Goal: Task Accomplishment & Management: Use online tool/utility

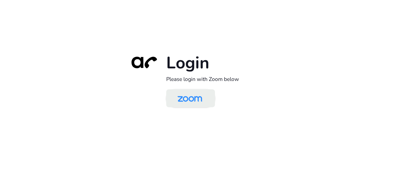
click at [197, 102] on img at bounding box center [189, 98] width 35 height 17
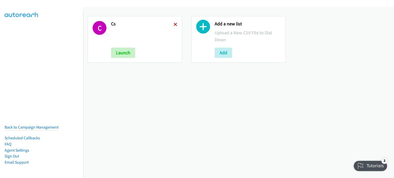
click at [174, 23] on icon at bounding box center [176, 25] width 4 height 4
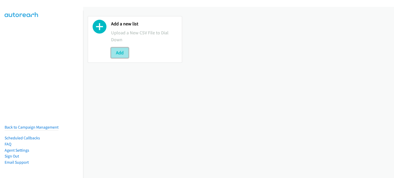
click at [119, 54] on button "Add" at bounding box center [119, 53] width 17 height 10
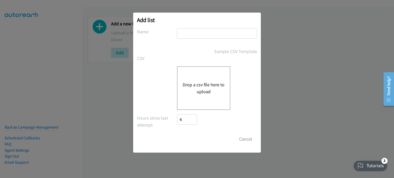
click at [195, 79] on div "Drop a csv file here to upload" at bounding box center [203, 88] width 53 height 44
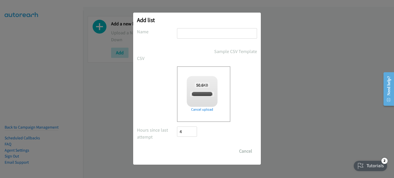
checkbox input "true"
click at [184, 37] on input "text" at bounding box center [217, 33] width 80 height 11
type input "fri"
click at [192, 150] on input "Save List" at bounding box center [190, 151] width 27 height 10
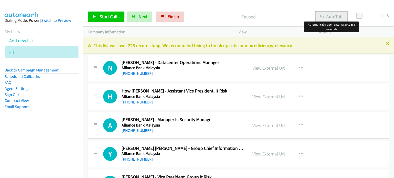
click at [330, 16] on button "AutoTab" at bounding box center [331, 17] width 32 height 10
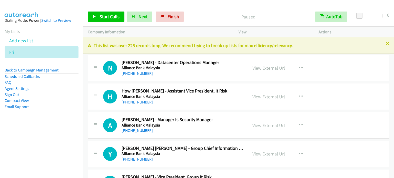
click at [210, 7] on div "Start Calls Pause Next Finish Paused AutoTab AutoTab 0" at bounding box center [238, 17] width 311 height 20
click at [272, 68] on link "View External Url" at bounding box center [268, 68] width 33 height 6
click at [110, 17] on span "Start Calls" at bounding box center [109, 17] width 20 height 6
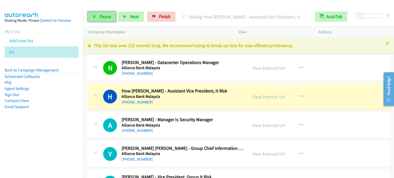
click at [105, 21] on link "Pause" at bounding box center [102, 17] width 28 height 10
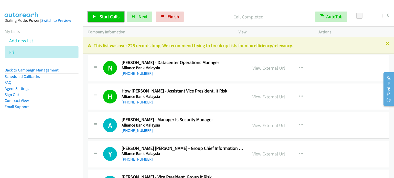
click at [104, 21] on link "Start Calls" at bounding box center [106, 17] width 37 height 10
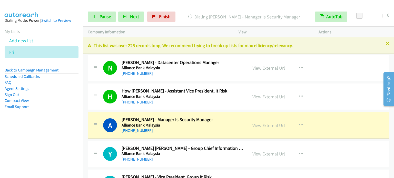
click at [51, 120] on aside "Dialing Mode: Power | Switch to Preview My Lists Add new list Fri Back to Campa…" at bounding box center [41, 72] width 83 height 123
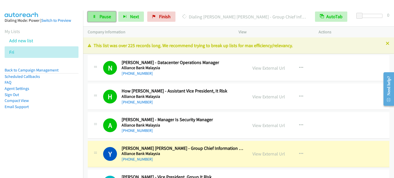
click at [108, 17] on span "Pause" at bounding box center [105, 17] width 12 height 6
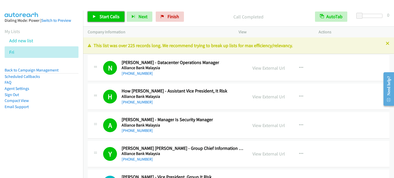
click at [105, 20] on link "Start Calls" at bounding box center [106, 17] width 37 height 10
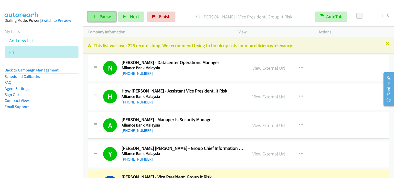
click at [102, 17] on span "Pause" at bounding box center [105, 17] width 12 height 6
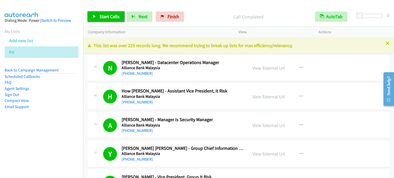
click at [111, 16] on span "Start Calls" at bounding box center [109, 17] width 20 height 6
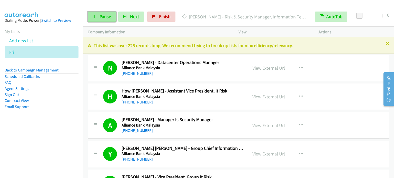
click at [102, 17] on span "Pause" at bounding box center [105, 17] width 12 height 6
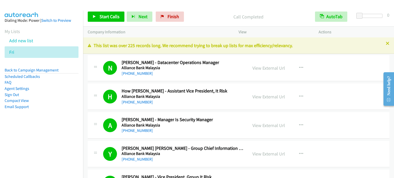
click at [48, 132] on aside "Dialing Mode: Power | Switch to Preview My Lists Add new list Fri Back to Campa…" at bounding box center [41, 72] width 83 height 123
click at [106, 17] on span "Start Calls" at bounding box center [109, 17] width 20 height 6
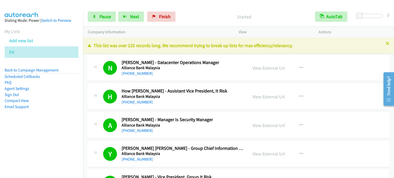
click at [74, 98] on li "Compact View" at bounding box center [42, 101] width 74 height 6
click at [106, 17] on span "Pause" at bounding box center [105, 17] width 12 height 6
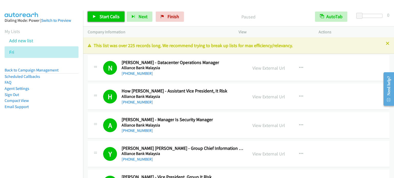
click at [106, 17] on span "Start Calls" at bounding box center [109, 17] width 20 height 6
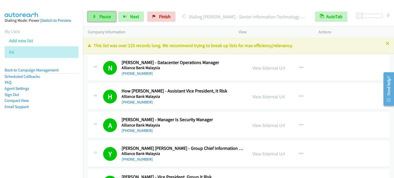
click at [99, 16] on span "Pause" at bounding box center [105, 17] width 12 height 6
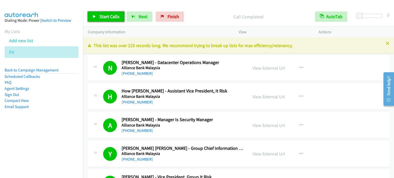
click at [111, 17] on span "Start Calls" at bounding box center [109, 17] width 20 height 6
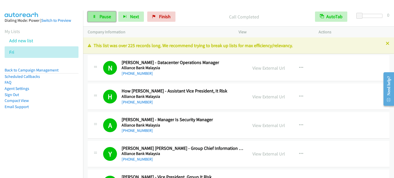
click at [110, 13] on link "Pause" at bounding box center [102, 17] width 28 height 10
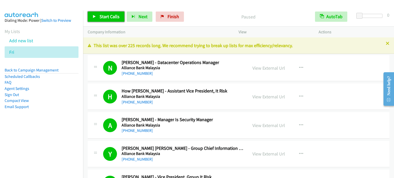
click at [108, 14] on span "Start Calls" at bounding box center [109, 17] width 20 height 6
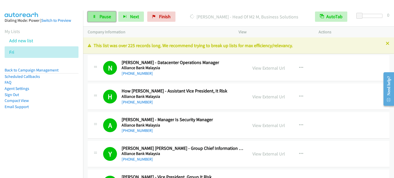
click at [107, 16] on span "Pause" at bounding box center [105, 17] width 12 height 6
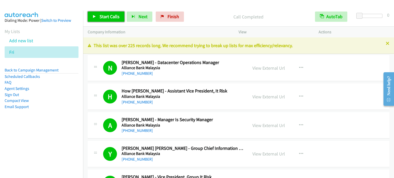
click at [108, 16] on span "Start Calls" at bounding box center [109, 17] width 20 height 6
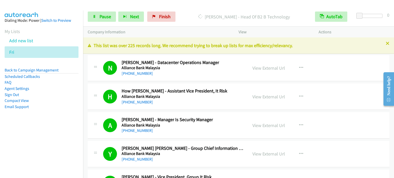
click at [59, 133] on nav "Dialing Mode: Power | Switch to Preview My Lists Add new list Fri Back to Campa…" at bounding box center [41, 100] width 83 height 178
click at [99, 19] on link "Pause" at bounding box center [102, 17] width 28 height 10
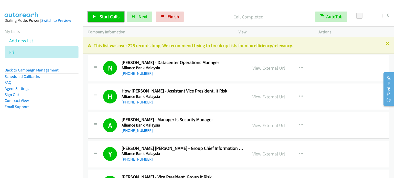
click at [110, 15] on span "Start Calls" at bounding box center [109, 17] width 20 height 6
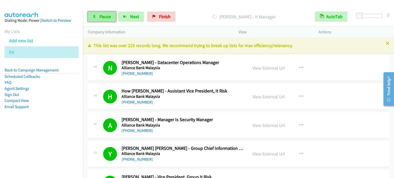
click at [105, 16] on span "Pause" at bounding box center [105, 17] width 12 height 6
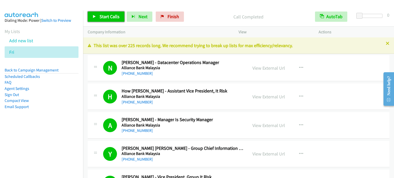
click at [100, 17] on span "Start Calls" at bounding box center [109, 17] width 20 height 6
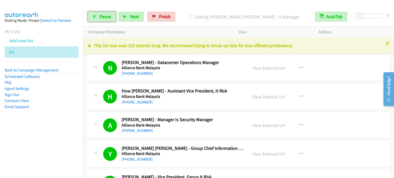
drag, startPoint x: 104, startPoint y: 18, endPoint x: 121, endPoint y: 9, distance: 18.9
click at [104, 18] on span "Pause" at bounding box center [105, 17] width 12 height 6
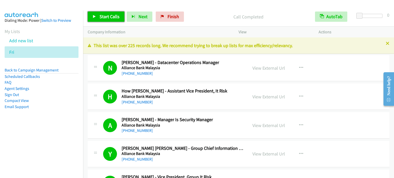
click at [110, 17] on span "Start Calls" at bounding box center [109, 17] width 20 height 6
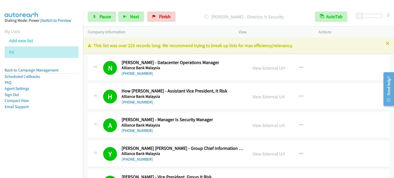
click at [248, 6] on div at bounding box center [194, 10] width 389 height 20
click at [106, 17] on span "Pause" at bounding box center [105, 17] width 12 height 6
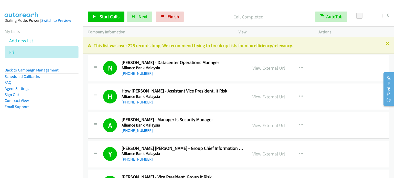
click at [55, 123] on aside "Dialing Mode: Power | Switch to Preview My Lists Add new list Fri Back to Campa…" at bounding box center [41, 72] width 83 height 123
click at [109, 16] on span "Start Calls" at bounding box center [109, 17] width 20 height 6
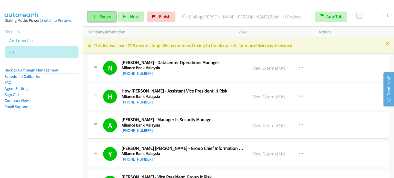
click at [97, 17] on link "Pause" at bounding box center [102, 17] width 28 height 10
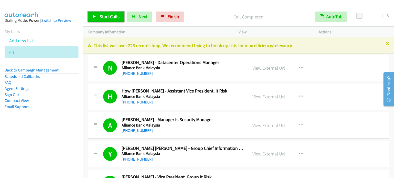
click at [93, 18] on icon at bounding box center [95, 17] width 4 height 4
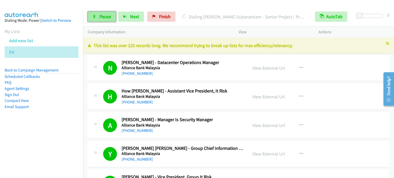
click at [110, 16] on span "Pause" at bounding box center [105, 17] width 12 height 6
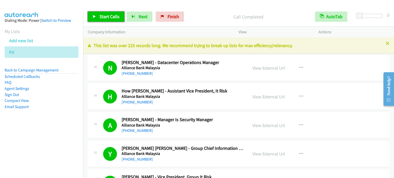
click at [109, 14] on span "Start Calls" at bounding box center [109, 17] width 20 height 6
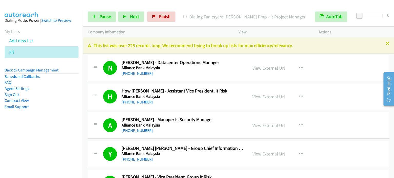
click at [74, 146] on nav "Dialing Mode: Power | Switch to Preview My Lists Add new list Fri Back to Campa…" at bounding box center [41, 100] width 83 height 178
click at [104, 15] on span "Pause" at bounding box center [105, 17] width 12 height 6
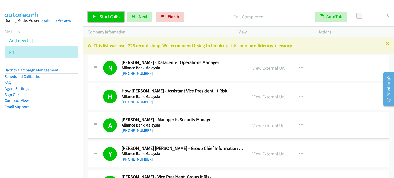
click at [103, 22] on link "Start Calls" at bounding box center [106, 17] width 37 height 10
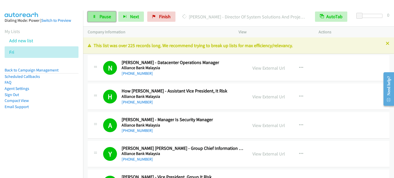
click at [101, 19] on span "Pause" at bounding box center [105, 17] width 12 height 6
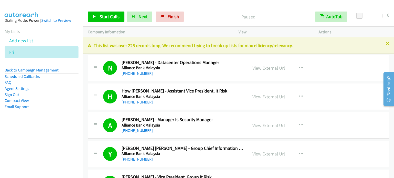
click at [59, 131] on aside "Dialing Mode: Power | Switch to Preview My Lists Add new list Fri Back to Campa…" at bounding box center [41, 72] width 83 height 123
click at [107, 17] on span "Start Calls" at bounding box center [109, 17] width 20 height 6
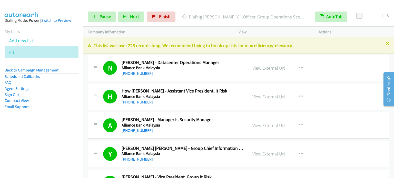
click at [48, 117] on aside "Dialing Mode: Power | Switch to Preview My Lists Add new list Fri Back to Campa…" at bounding box center [41, 72] width 83 height 123
click at [107, 14] on span "Pause" at bounding box center [105, 17] width 12 height 6
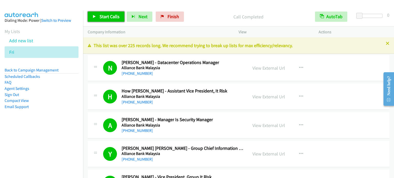
click at [111, 15] on span "Start Calls" at bounding box center [109, 17] width 20 height 6
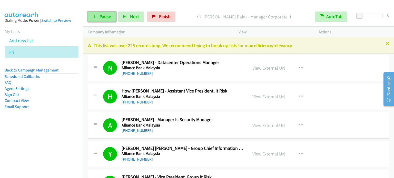
click at [106, 14] on span "Pause" at bounding box center [105, 17] width 12 height 6
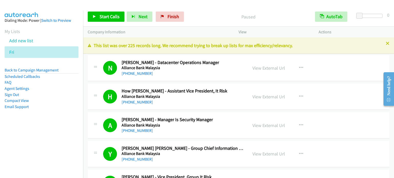
click at [57, 124] on aside "Dialing Mode: Power | Switch to Preview My Lists Add new list Fri Back to Campa…" at bounding box center [41, 72] width 83 height 123
click at [282, 16] on p "Call Completed" at bounding box center [248, 16] width 115 height 7
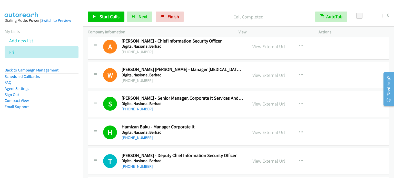
click at [260, 101] on link "View External Url" at bounding box center [268, 104] width 33 height 6
click at [106, 15] on span "Start Calls" at bounding box center [109, 17] width 20 height 6
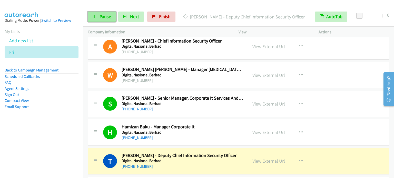
click at [105, 16] on span "Pause" at bounding box center [105, 17] width 12 height 6
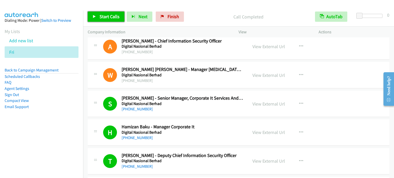
click at [102, 17] on span "Start Calls" at bounding box center [109, 17] width 20 height 6
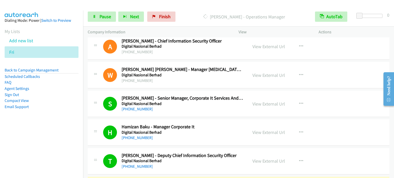
click at [50, 127] on aside "Dialing Mode: Power | Switch to Preview My Lists Add new list Fri Back to Campa…" at bounding box center [41, 72] width 83 height 123
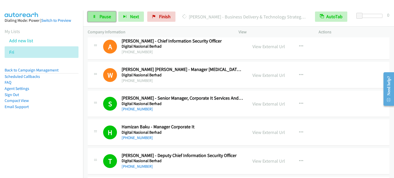
click at [102, 13] on link "Pause" at bounding box center [102, 17] width 28 height 10
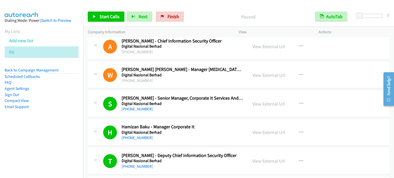
click at [50, 108] on li "Email Support" at bounding box center [42, 107] width 74 height 6
click at [110, 17] on span "Start Calls" at bounding box center [109, 17] width 20 height 6
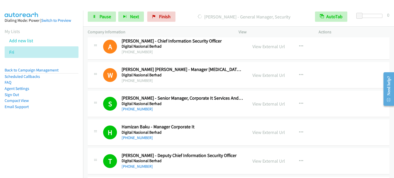
drag, startPoint x: 46, startPoint y: 124, endPoint x: 81, endPoint y: 42, distance: 88.9
click at [46, 124] on aside "Dialing Mode: Power | Switch to Preview My Lists Add new list Fri Back to Campa…" at bounding box center [41, 72] width 83 height 123
click at [109, 15] on span "Pause" at bounding box center [105, 17] width 12 height 6
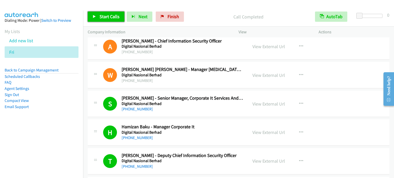
click at [110, 17] on span "Start Calls" at bounding box center [109, 17] width 20 height 6
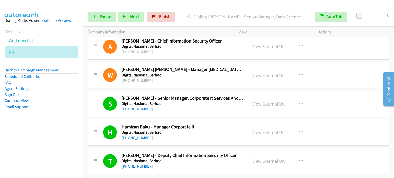
click at [44, 138] on nav "Dialing Mode: Power | Switch to Preview My Lists Add new list Fri Back to Campa…" at bounding box center [41, 100] width 83 height 178
click at [107, 14] on span "Pause" at bounding box center [105, 17] width 12 height 6
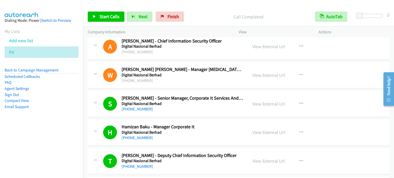
click at [53, 116] on aside "Dialing Mode: Power | Switch to Preview My Lists Add new list Fri Back to Campa…" at bounding box center [41, 72] width 83 height 123
click at [102, 17] on span "Start Calls" at bounding box center [109, 17] width 20 height 6
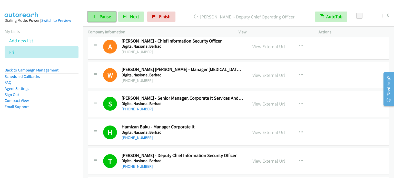
click at [105, 15] on span "Pause" at bounding box center [105, 17] width 12 height 6
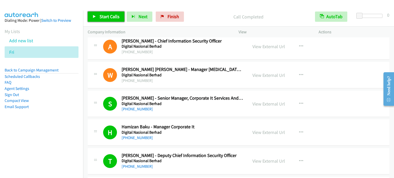
click at [109, 18] on span "Start Calls" at bounding box center [109, 17] width 20 height 6
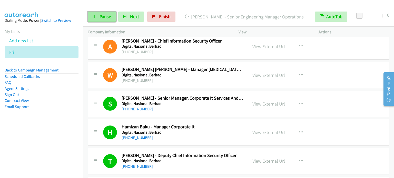
click at [102, 18] on span "Pause" at bounding box center [105, 17] width 12 height 6
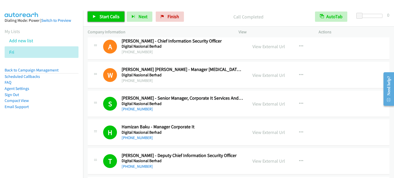
click at [108, 15] on span "Start Calls" at bounding box center [109, 17] width 20 height 6
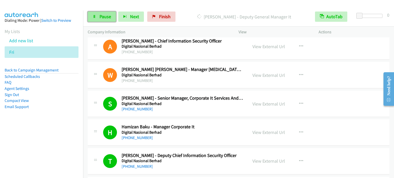
click at [108, 16] on span "Pause" at bounding box center [105, 17] width 12 height 6
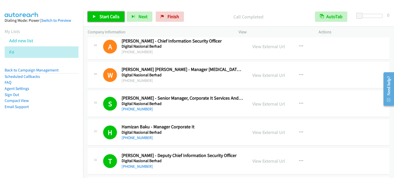
click at [110, 16] on span "Start Calls" at bounding box center [109, 17] width 20 height 6
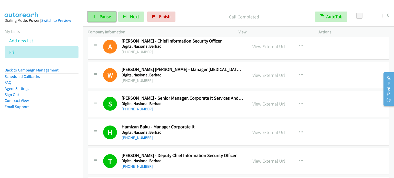
click at [110, 16] on span "Pause" at bounding box center [105, 17] width 12 height 6
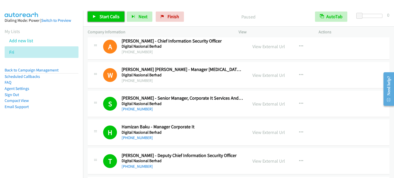
click at [100, 16] on span "Start Calls" at bounding box center [109, 17] width 20 height 6
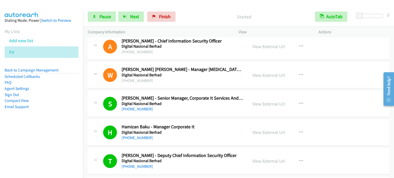
click at [58, 134] on nav "Dialing Mode: Power | Switch to Preview My Lists Add new list Fri Back to Campa…" at bounding box center [41, 100] width 83 height 178
click at [108, 19] on span "Pause" at bounding box center [105, 17] width 12 height 6
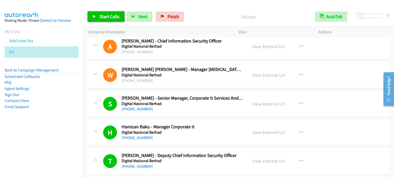
click at [108, 18] on span "Start Calls" at bounding box center [109, 17] width 20 height 6
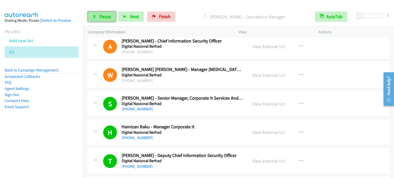
click at [106, 14] on span "Pause" at bounding box center [105, 17] width 12 height 6
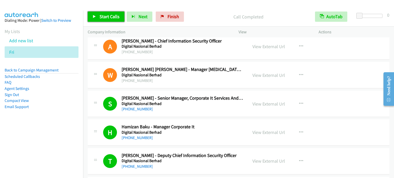
click at [116, 15] on span "Start Calls" at bounding box center [109, 17] width 20 height 6
click at [106, 16] on span "Start Calls" at bounding box center [109, 17] width 20 height 6
click at [110, 16] on span "Start Calls" at bounding box center [109, 17] width 20 height 6
click at [58, 108] on li "Email Support" at bounding box center [42, 107] width 74 height 6
click at [109, 13] on link "Start Calls" at bounding box center [106, 17] width 37 height 10
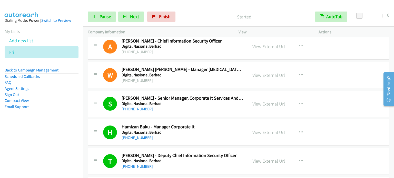
drag, startPoint x: 52, startPoint y: 125, endPoint x: 66, endPoint y: 110, distance: 20.5
click at [54, 124] on aside "Dialing Mode: Power | Switch to Preview My Lists Add new list Fri Back to Campa…" at bounding box center [41, 72] width 83 height 123
click at [107, 16] on span "Pause" at bounding box center [105, 17] width 12 height 6
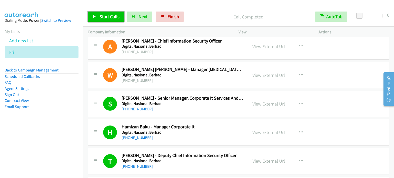
click at [110, 16] on span "Start Calls" at bounding box center [109, 17] width 20 height 6
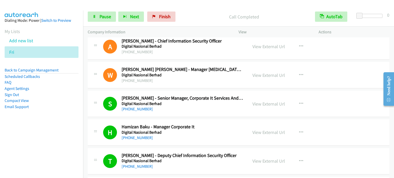
click at [45, 125] on aside "Dialing Mode: Power | Switch to Preview My Lists Add new list Fri Back to Campa…" at bounding box center [41, 72] width 83 height 123
click at [105, 15] on span "Pause" at bounding box center [105, 17] width 12 height 6
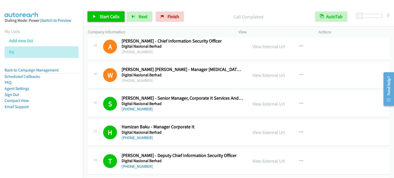
click at [105, 16] on span "Start Calls" at bounding box center [109, 17] width 20 height 6
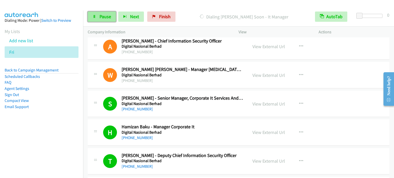
click at [100, 18] on span "Pause" at bounding box center [105, 17] width 12 height 6
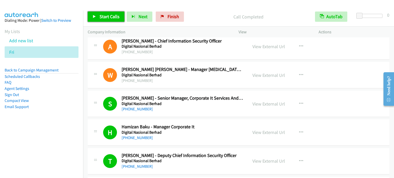
click at [110, 16] on span "Start Calls" at bounding box center [109, 17] width 20 height 6
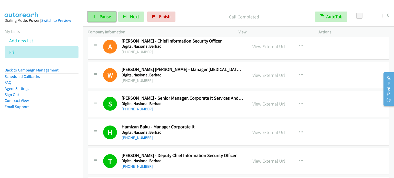
click at [104, 17] on span "Pause" at bounding box center [105, 17] width 12 height 6
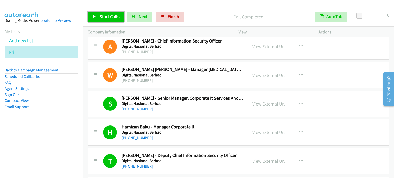
drag, startPoint x: 112, startPoint y: 16, endPoint x: 139, endPoint y: 2, distance: 30.6
click at [112, 16] on span "Start Calls" at bounding box center [109, 17] width 20 height 6
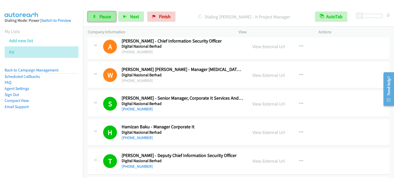
click at [101, 20] on link "Pause" at bounding box center [102, 17] width 28 height 10
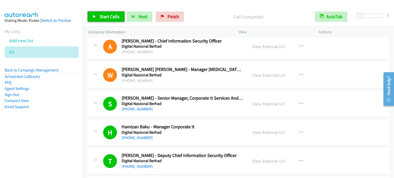
click at [111, 17] on span "Start Calls" at bounding box center [109, 17] width 20 height 6
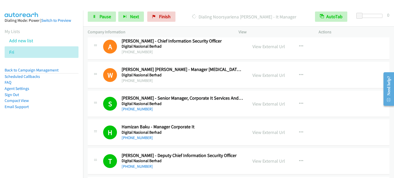
click at [68, 106] on li "Email Support" at bounding box center [42, 107] width 74 height 6
click at [103, 16] on span "Pause" at bounding box center [105, 17] width 12 height 6
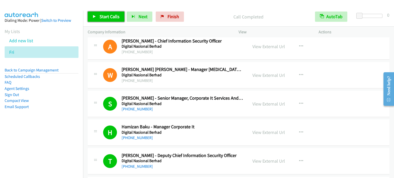
click at [109, 15] on span "Start Calls" at bounding box center [109, 17] width 20 height 6
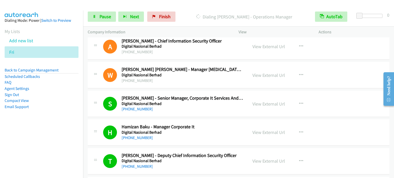
click at [73, 122] on aside "Dialing Mode: Power | Switch to Preview My Lists Add new list Fri Back to Campa…" at bounding box center [41, 72] width 83 height 123
click at [99, 14] on link "Pause" at bounding box center [102, 17] width 28 height 10
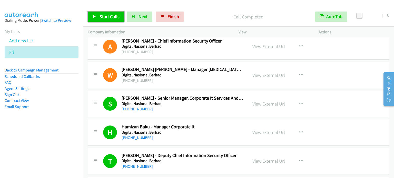
click at [110, 17] on span "Start Calls" at bounding box center [109, 17] width 20 height 6
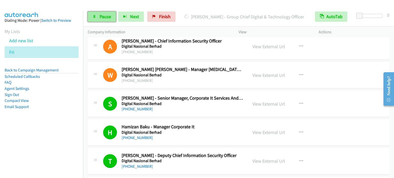
click at [95, 18] on icon at bounding box center [95, 17] width 4 height 4
click at [42, 152] on nav "Dialing Mode: Power | Switch to Preview My Lists Add new list Fri Back to Campa…" at bounding box center [41, 100] width 83 height 178
click at [73, 158] on nav "Dialing Mode: Power | Switch to Preview My Lists Add new list Fri Back to Campa…" at bounding box center [41, 100] width 83 height 178
